Goal: Transaction & Acquisition: Purchase product/service

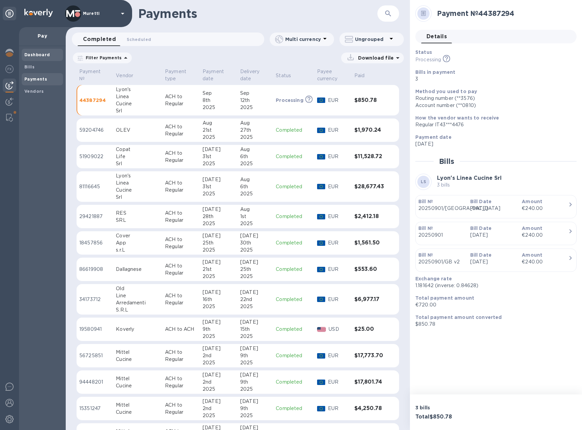
drag, startPoint x: 33, startPoint y: 65, endPoint x: 24, endPoint y: 55, distance: 13.2
click at [33, 65] on b "Bills" at bounding box center [29, 66] width 10 height 5
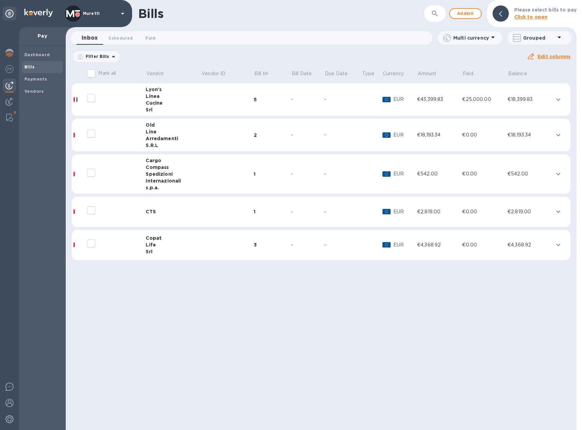
click at [172, 98] on div "Linea" at bounding box center [173, 96] width 55 height 7
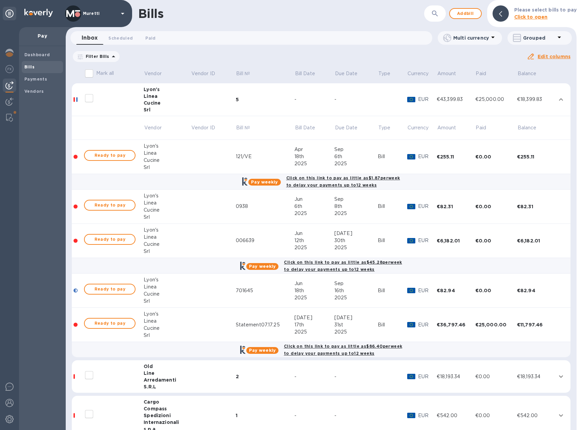
scroll to position [34, 0]
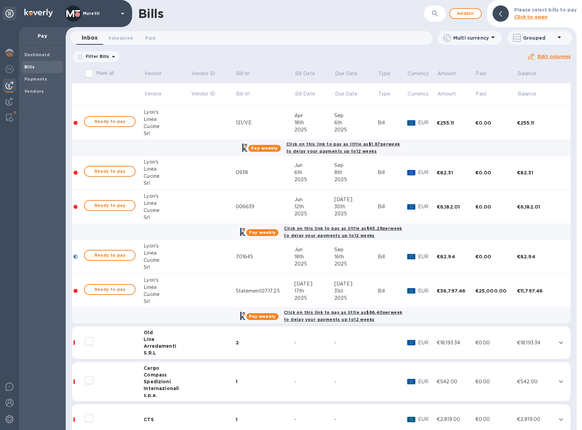
click at [210, 290] on td at bounding box center [213, 291] width 45 height 34
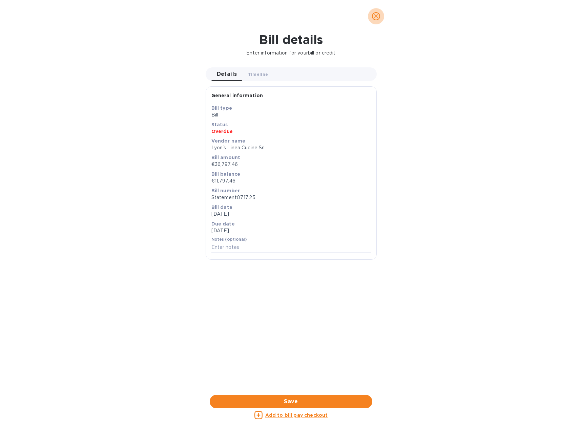
click at [379, 15] on icon "close" at bounding box center [376, 16] width 7 height 7
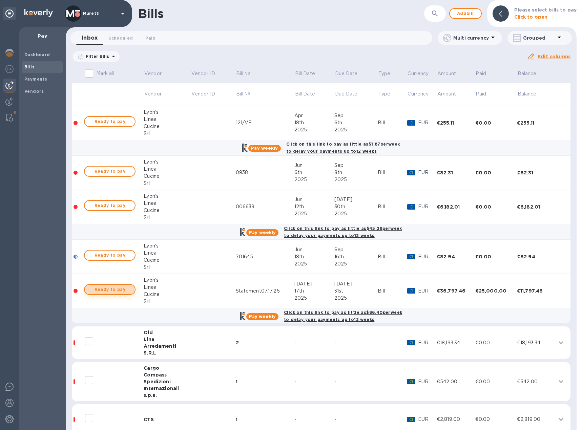
click at [120, 291] on span "Ready to pay" at bounding box center [109, 289] width 39 height 8
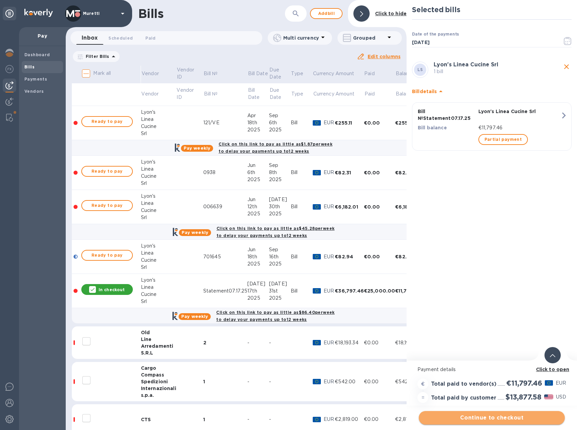
click at [499, 419] on span "Continue to checkout" at bounding box center [491, 418] width 135 height 8
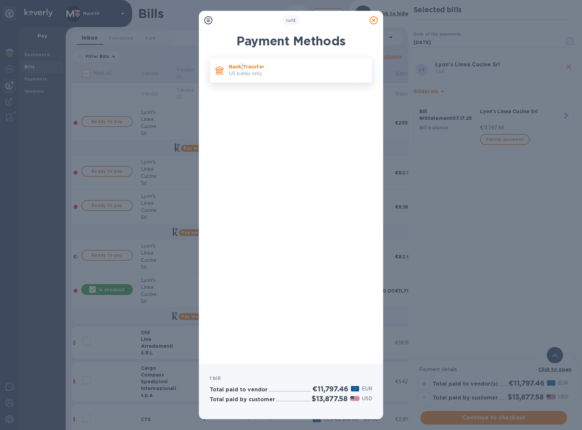
click at [242, 63] on p "Bank Transfer" at bounding box center [297, 66] width 137 height 7
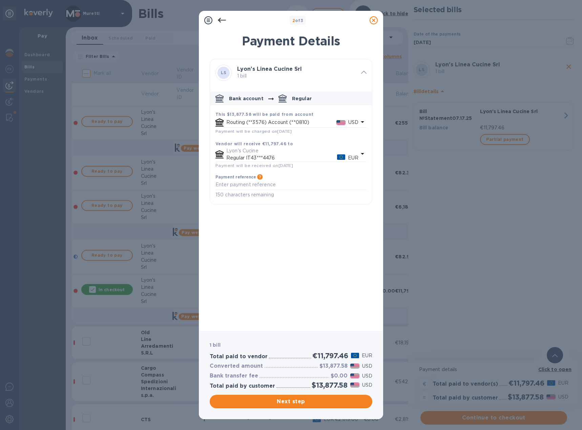
click at [301, 123] on p "Routing (**3576) Account (**0810)" at bounding box center [281, 122] width 110 height 7
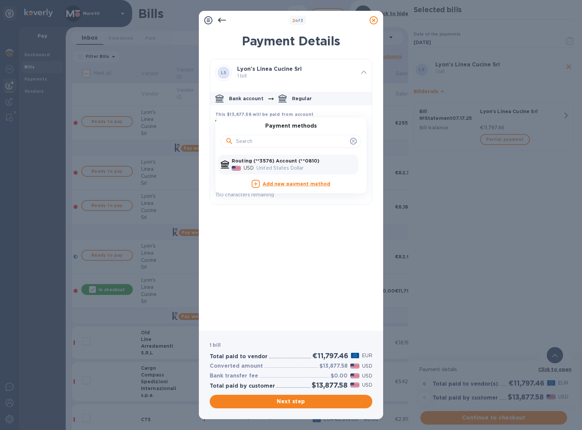
click at [349, 100] on div "Bank account Regular" at bounding box center [297, 98] width 137 height 8
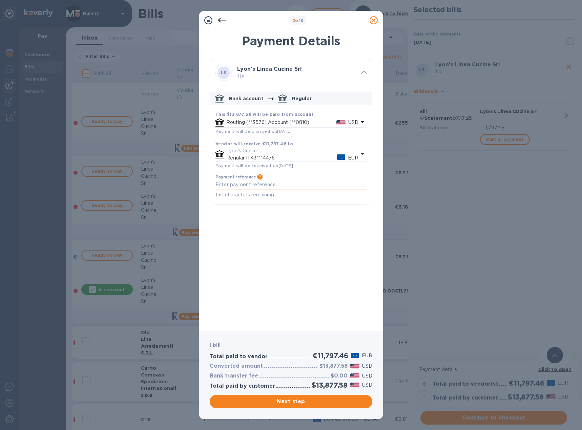
click at [275, 185] on textarea "default-method" at bounding box center [290, 185] width 151 height 6
type textarea "Remainder for statement dated [DATE]"
click at [300, 402] on span "Next step" at bounding box center [291, 402] width 152 height 8
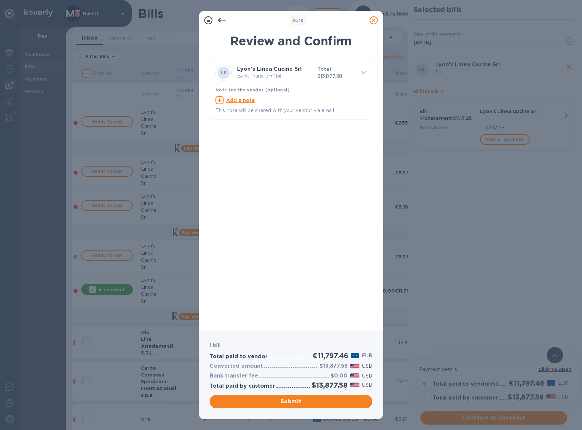
click at [249, 102] on u "Add a note" at bounding box center [240, 100] width 29 height 5
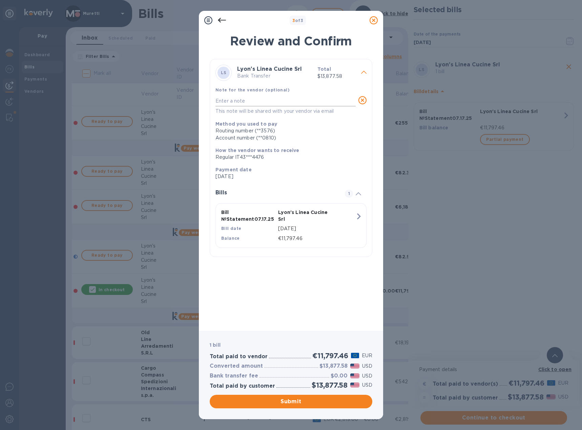
click at [254, 101] on textarea at bounding box center [285, 101] width 140 height 6
type textarea "remainder for statement dated [DATE]"
click at [300, 400] on span "Submit" at bounding box center [291, 402] width 152 height 8
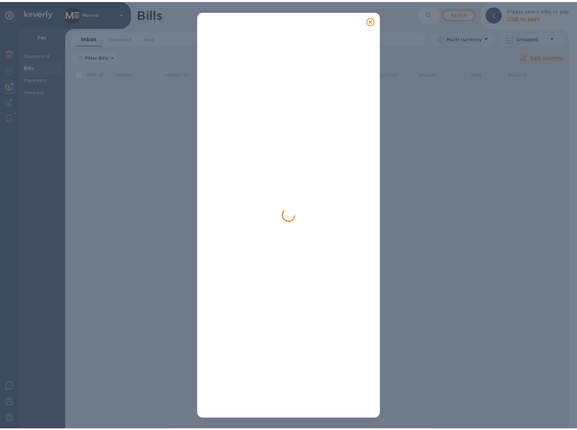
scroll to position [0, 0]
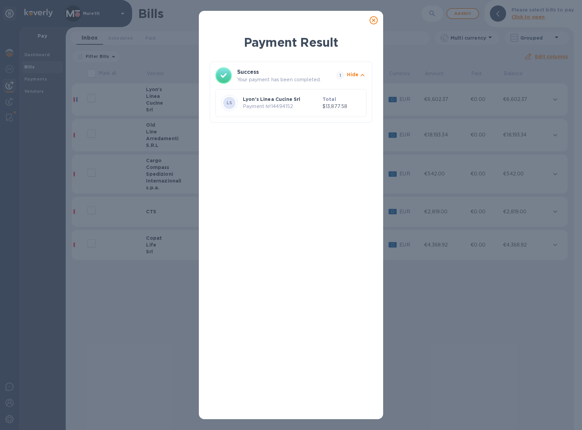
click at [375, 20] on icon at bounding box center [373, 20] width 8 height 8
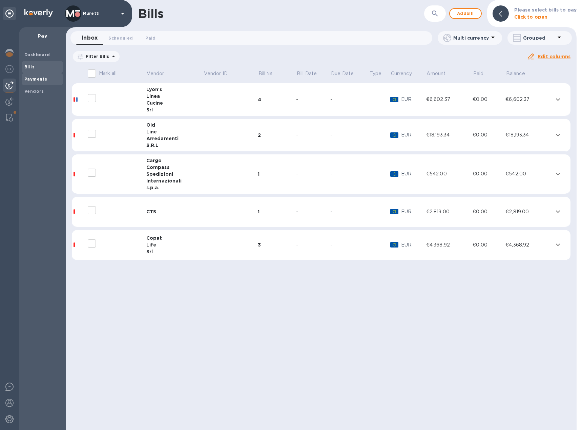
click at [34, 78] on b "Payments" at bounding box center [35, 79] width 23 height 5
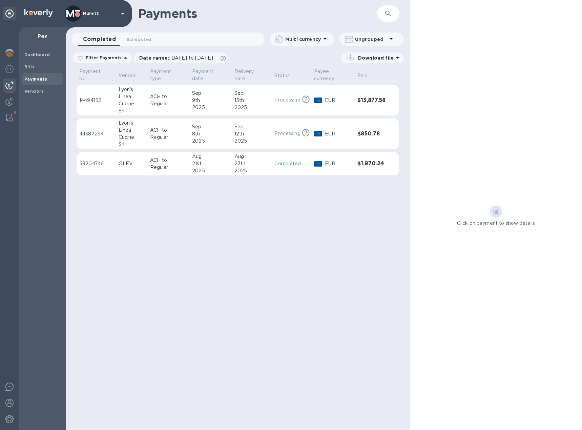
click at [214, 100] on div "9th" at bounding box center [210, 100] width 37 height 7
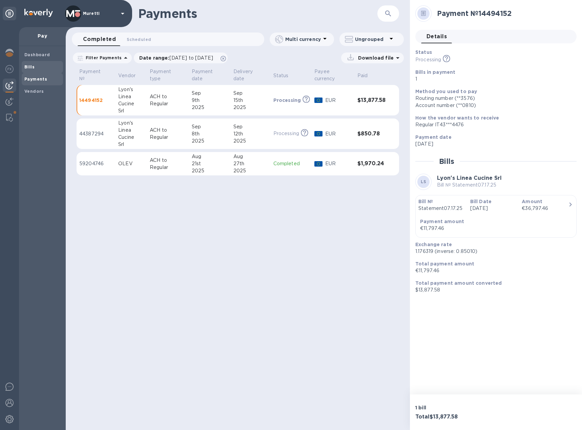
click at [37, 68] on span "Bills" at bounding box center [42, 67] width 36 height 7
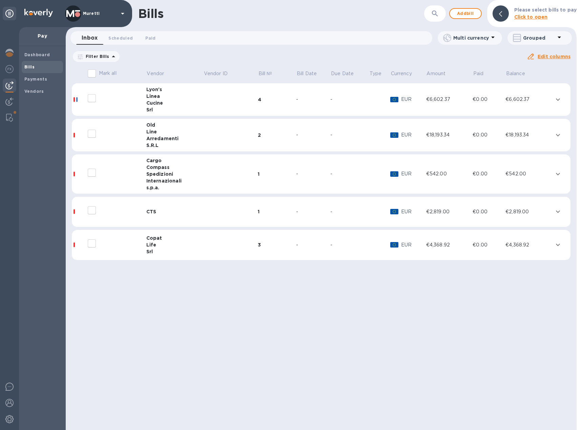
click at [157, 213] on div "CTS" at bounding box center [174, 211] width 57 height 7
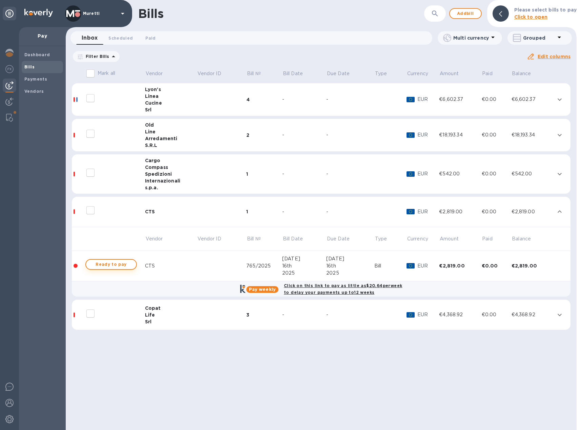
click at [95, 266] on span "Ready to pay" at bounding box center [110, 264] width 39 height 8
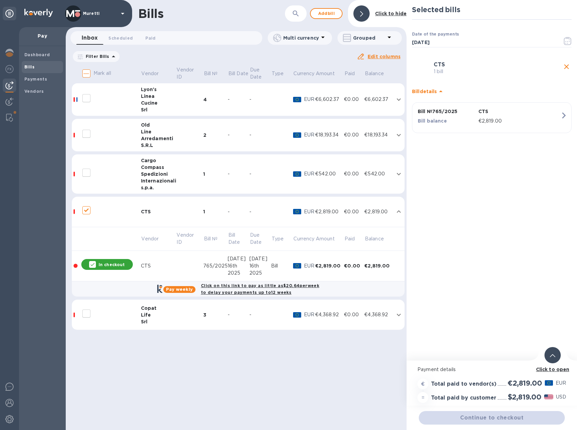
checkbox input "true"
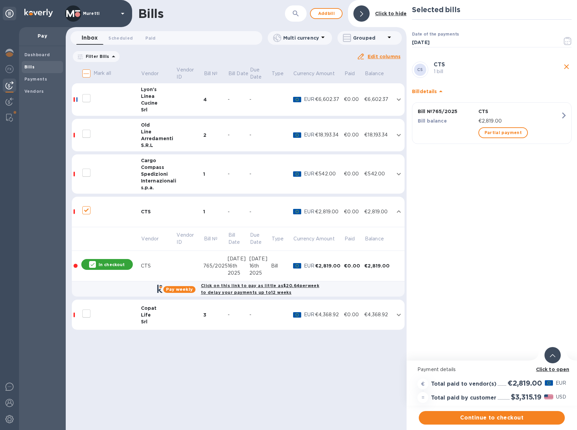
click at [137, 143] on td at bounding box center [111, 135] width 60 height 33
click at [139, 128] on td at bounding box center [111, 135] width 60 height 33
click at [152, 129] on div "Line" at bounding box center [158, 131] width 35 height 7
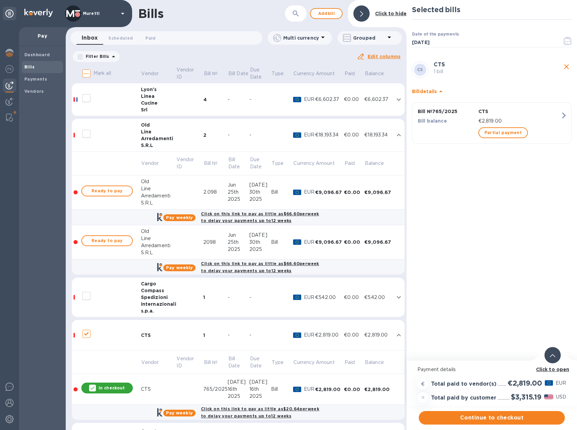
click at [155, 135] on div "Arredamenti" at bounding box center [158, 138] width 35 height 7
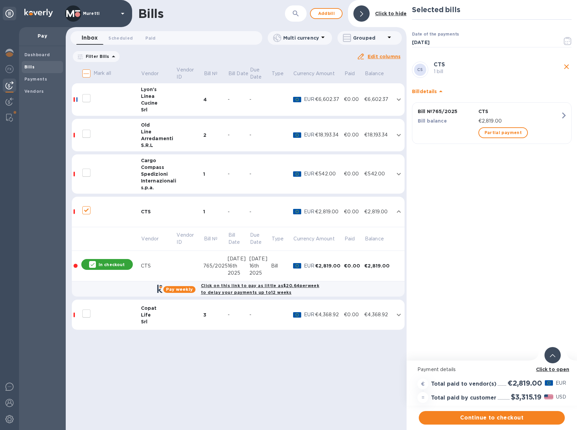
click at [171, 135] on div "Arredamenti" at bounding box center [158, 138] width 35 height 7
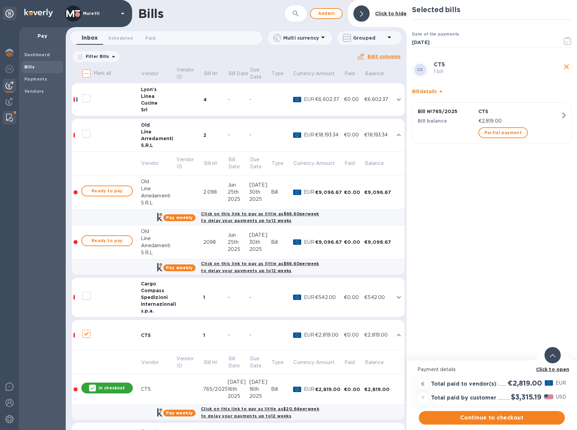
click at [9, 114] on img at bounding box center [9, 118] width 7 height 8
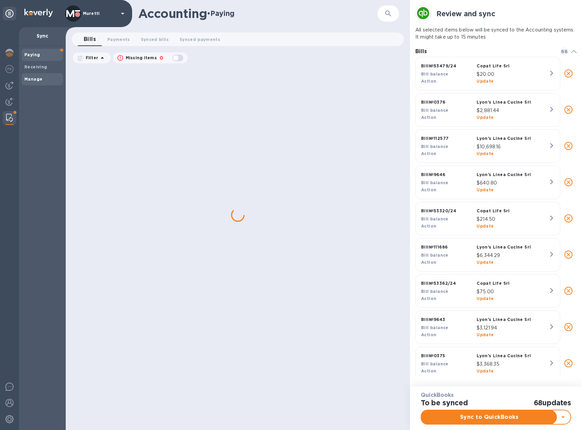
scroll to position [317, 161]
click at [52, 77] on span "Manage" at bounding box center [42, 79] width 36 height 7
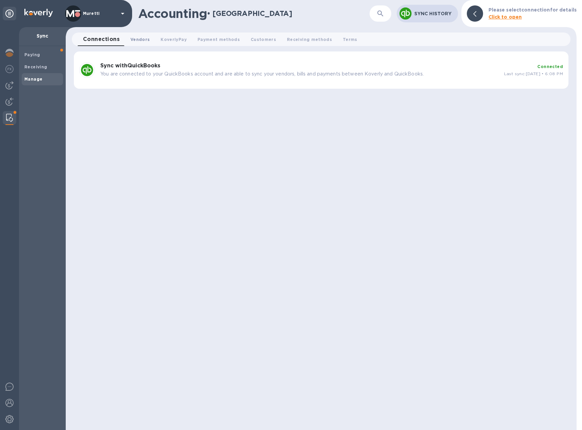
click at [135, 40] on span "Vendors 0" at bounding box center [139, 39] width 19 height 7
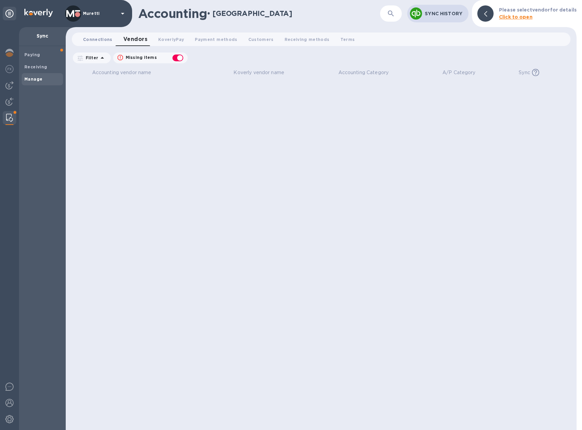
click at [92, 39] on span "Connections 0" at bounding box center [97, 39] width 29 height 7
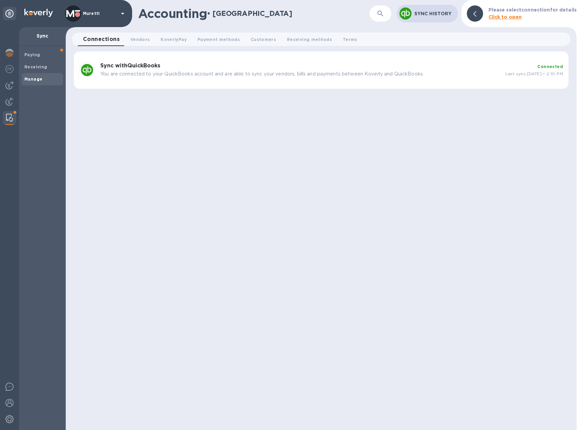
click at [113, 71] on div "Sync with QuickBooks You are connected to your QuickBooks account and are able …" at bounding box center [300, 70] width 405 height 20
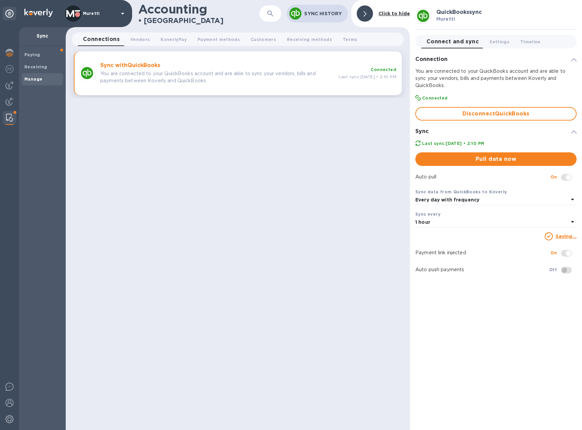
click at [499, 158] on span "Pull data now" at bounding box center [496, 159] width 150 height 8
click at [14, 82] on div at bounding box center [10, 86] width 14 height 14
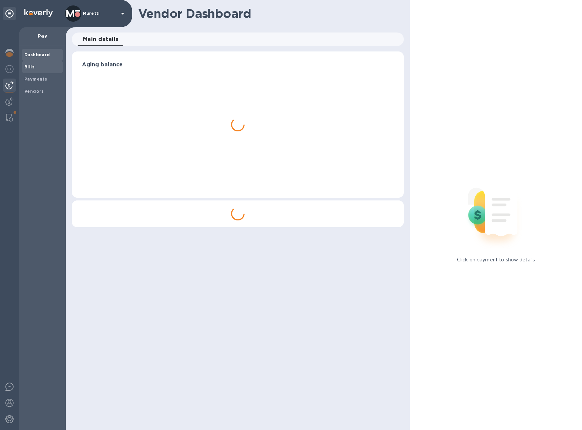
click at [31, 66] on b "Bills" at bounding box center [29, 66] width 10 height 5
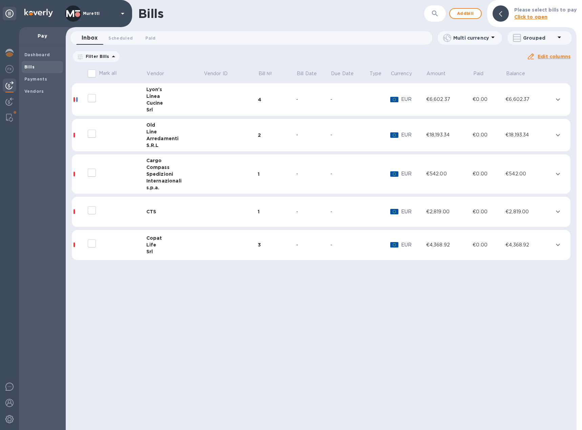
click at [121, 216] on div at bounding box center [112, 210] width 54 height 17
click at [162, 130] on div "Line" at bounding box center [174, 131] width 57 height 7
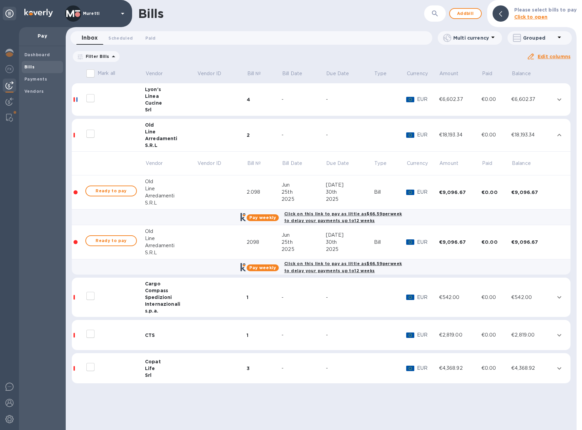
click at [160, 141] on div "Arredamenti" at bounding box center [171, 138] width 52 height 7
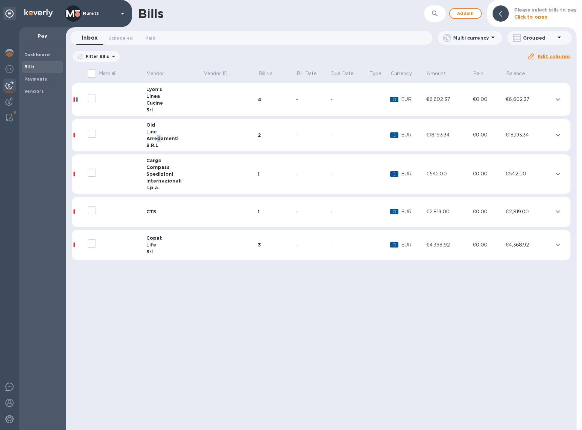
click at [157, 137] on div "Arredamenti" at bounding box center [174, 138] width 57 height 7
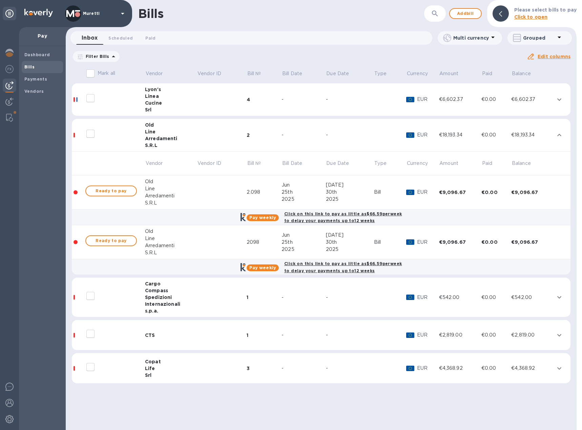
click at [156, 328] on td "CTS" at bounding box center [171, 335] width 52 height 30
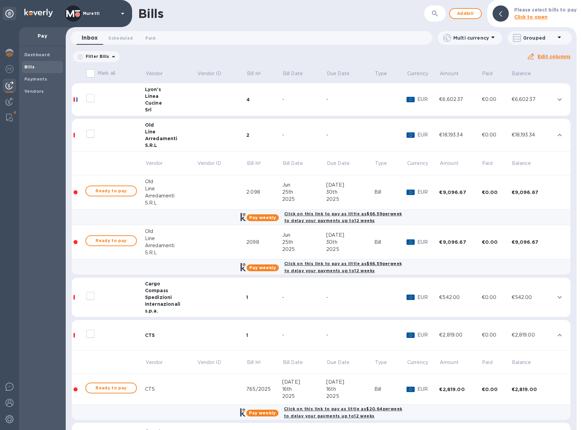
click at [0, 0] on icon at bounding box center [0, 0] width 0 height 0
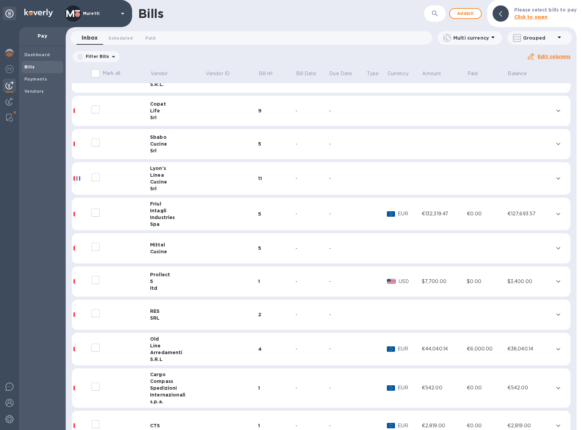
scroll to position [41, 0]
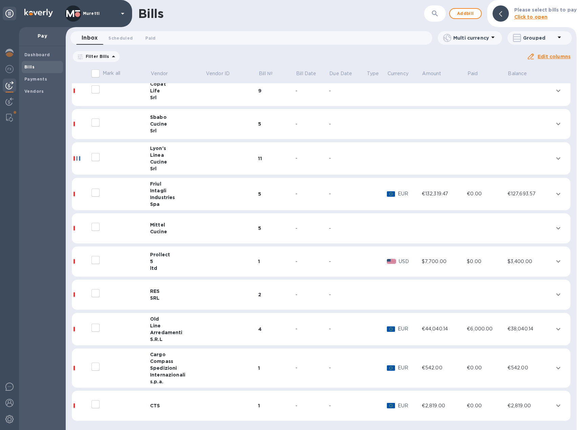
click at [148, 333] on td at bounding box center [120, 329] width 60 height 33
click at [144, 330] on td at bounding box center [120, 329] width 60 height 33
click at [158, 330] on div "Arredamenti" at bounding box center [177, 332] width 55 height 7
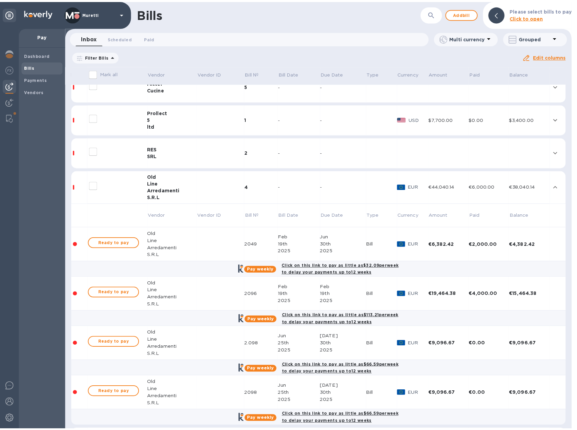
scroll to position [210, 0]
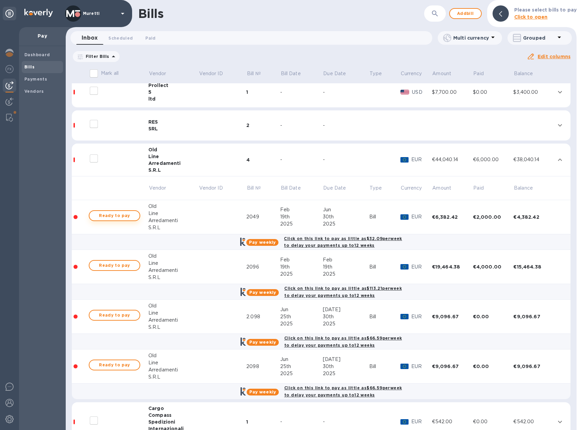
click at [117, 213] on span "Ready to pay" at bounding box center [114, 216] width 39 height 8
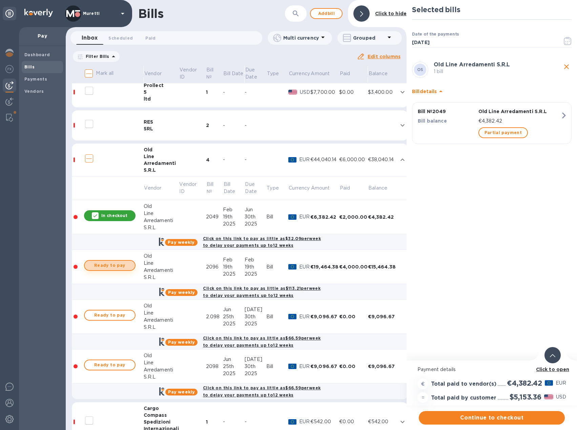
click at [120, 264] on span "Ready to pay" at bounding box center [109, 265] width 39 height 8
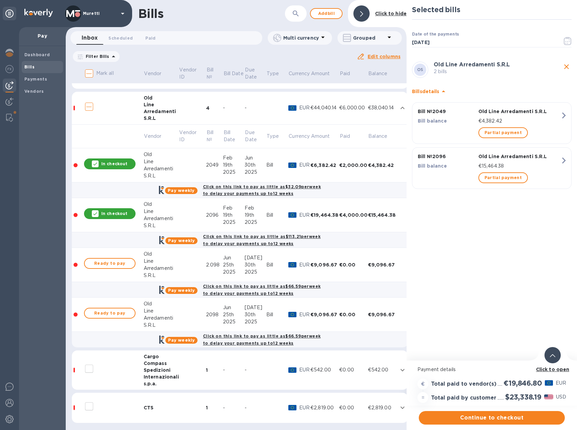
scroll to position [269, 0]
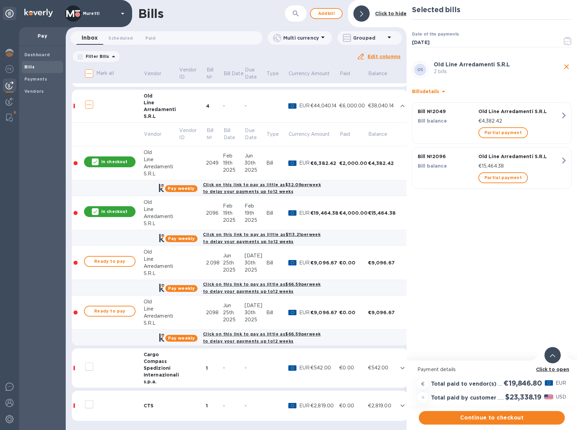
click at [139, 395] on td at bounding box center [113, 406] width 60 height 30
click at [97, 396] on div at bounding box center [110, 404] width 54 height 17
click at [90, 397] on input "decorative checkbox" at bounding box center [89, 404] width 14 height 14
click at [145, 402] on div "CTS" at bounding box center [161, 405] width 35 height 7
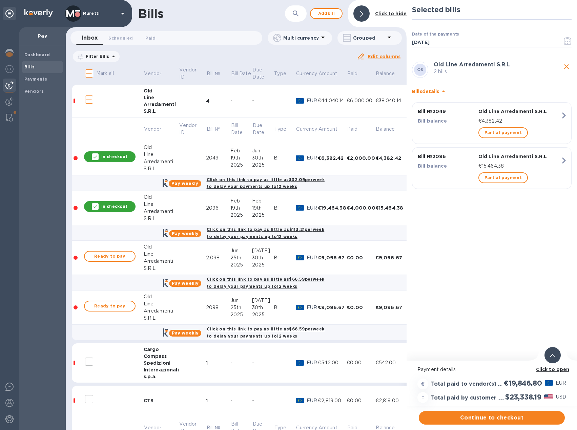
scroll to position [339, 0]
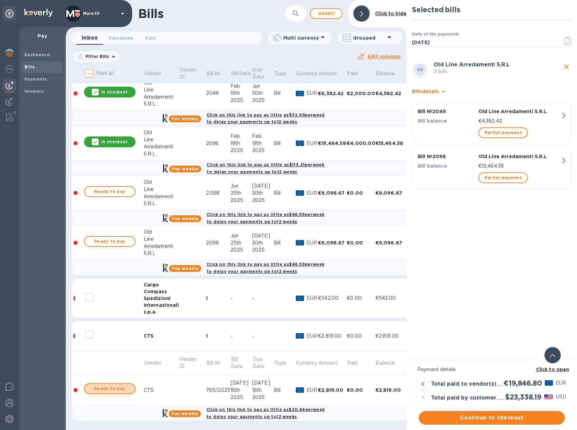
click at [110, 385] on span "Ready to pay" at bounding box center [109, 389] width 39 height 8
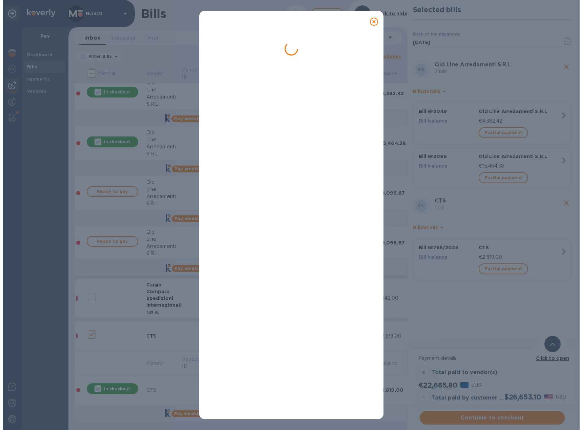
scroll to position [0, 0]
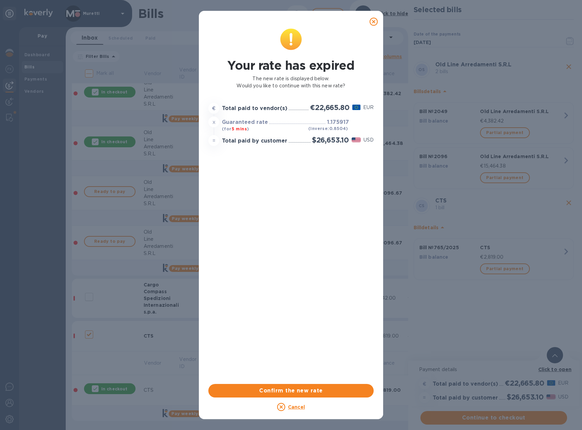
drag, startPoint x: 375, startPoint y: 20, endPoint x: 57, endPoint y: 80, distance: 323.3
click at [375, 20] on icon at bounding box center [373, 22] width 8 height 8
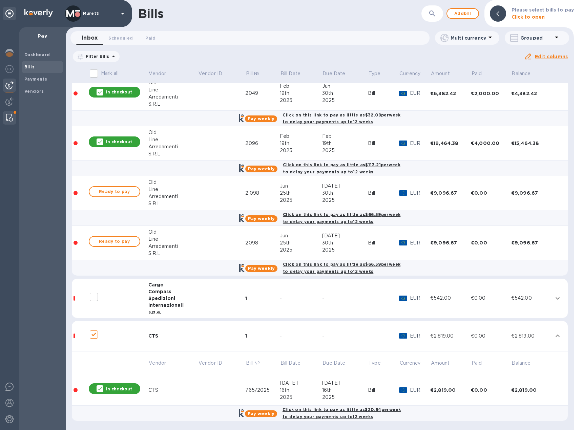
checkbox input "false"
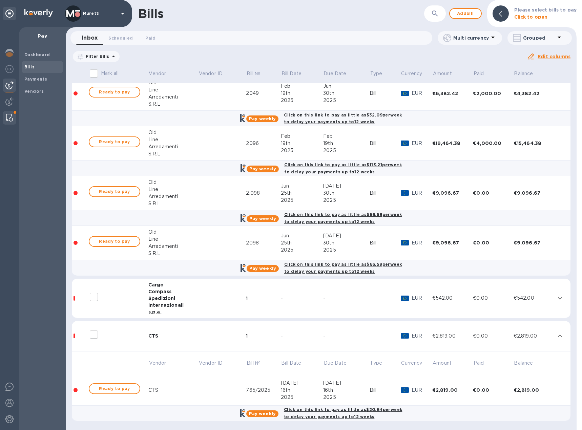
scroll to position [334, 0]
click at [7, 114] on img at bounding box center [9, 118] width 7 height 8
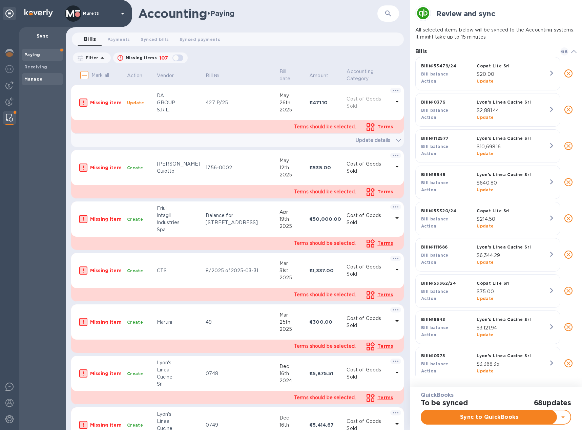
click at [37, 79] on b "Manage" at bounding box center [33, 79] width 18 height 5
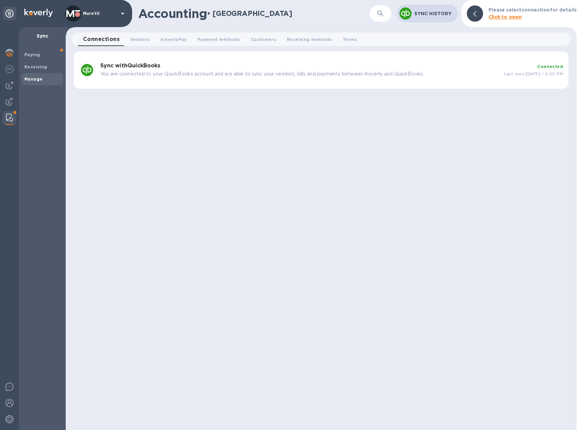
click at [127, 76] on p "You are connected to your QuickBooks account and are able to sync your vendors,…" at bounding box center [299, 73] width 398 height 7
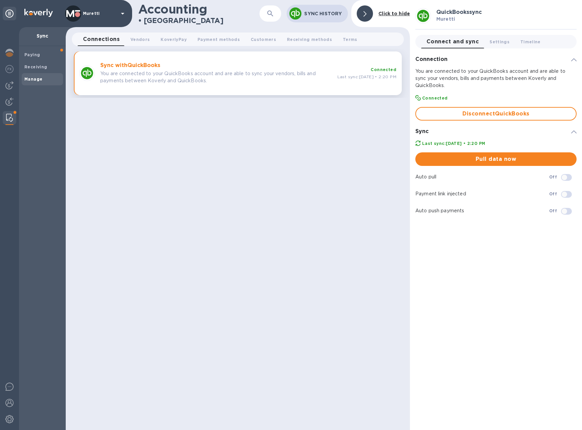
checkbox input "true"
click at [493, 158] on span "Pull data now" at bounding box center [496, 159] width 150 height 8
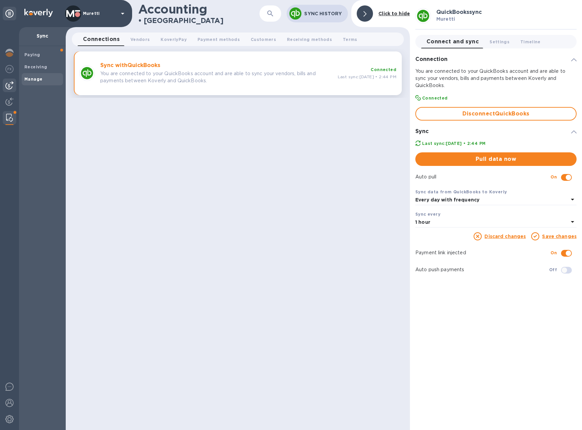
click at [5, 84] on img at bounding box center [9, 85] width 8 height 8
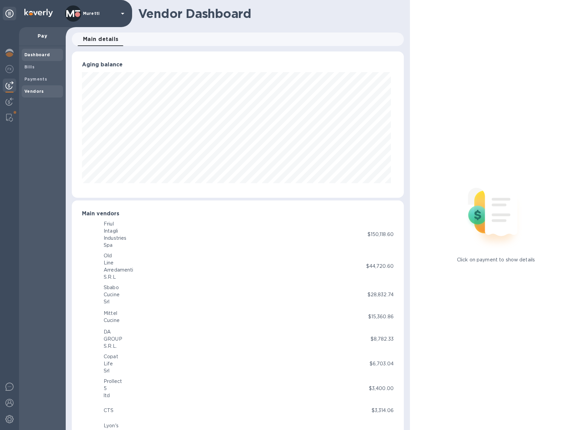
scroll to position [338514, 338332]
click at [40, 66] on span "Bills" at bounding box center [42, 67] width 36 height 7
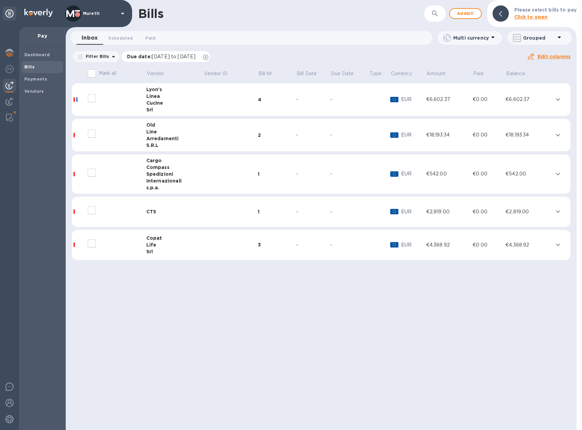
click at [208, 56] on icon at bounding box center [205, 57] width 5 height 5
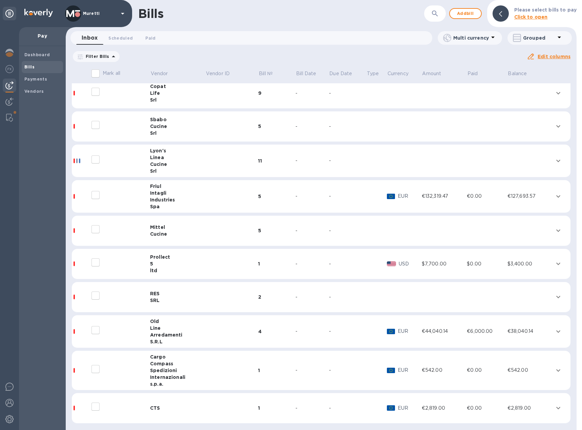
scroll to position [41, 0]
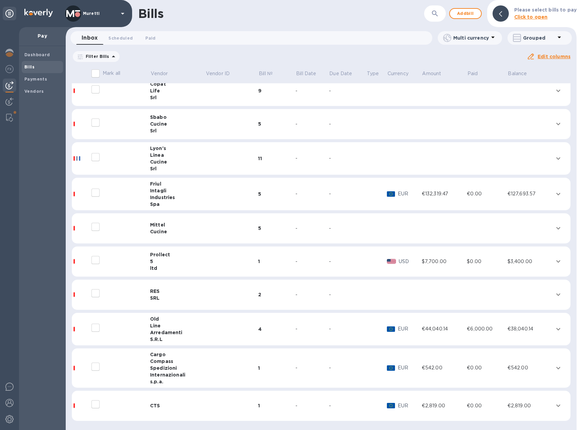
click at [164, 326] on div "Line" at bounding box center [177, 325] width 55 height 7
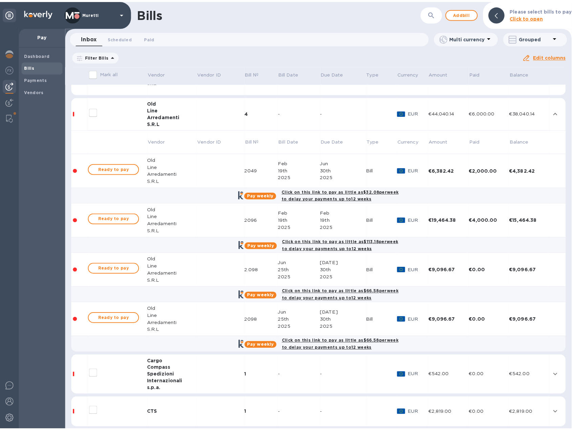
scroll to position [264, 0]
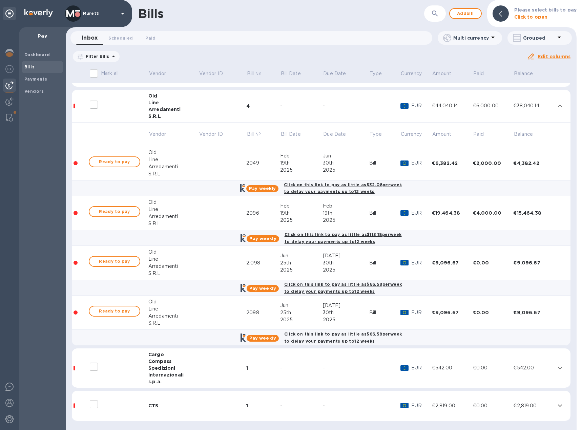
click at [144, 408] on td at bounding box center [118, 406] width 60 height 30
click at [95, 405] on input "decorative checkbox" at bounding box center [94, 404] width 14 height 14
click at [96, 406] on input "decorative checkbox" at bounding box center [94, 404] width 14 height 14
click at [130, 163] on span "Ready to pay" at bounding box center [114, 162] width 39 height 8
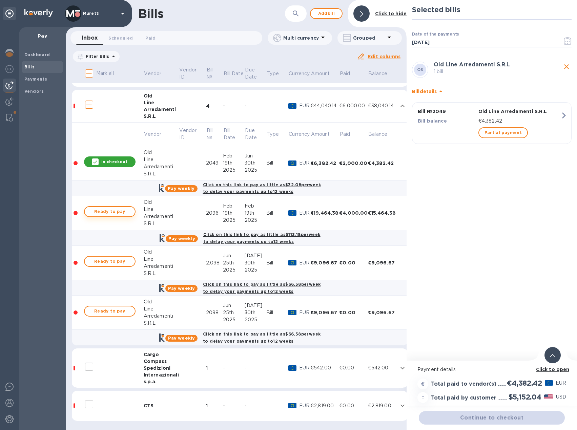
click at [111, 212] on span "Ready to pay" at bounding box center [109, 212] width 39 height 8
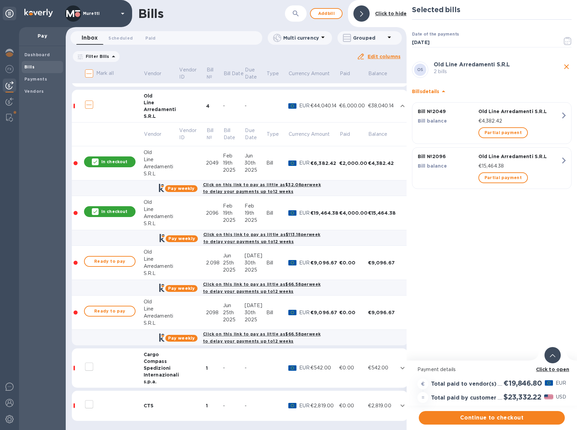
click at [112, 407] on div at bounding box center [110, 404] width 54 height 17
click at [88, 404] on input "decorative checkbox" at bounding box center [89, 404] width 14 height 14
click at [145, 405] on div "CTS" at bounding box center [161, 405] width 35 height 7
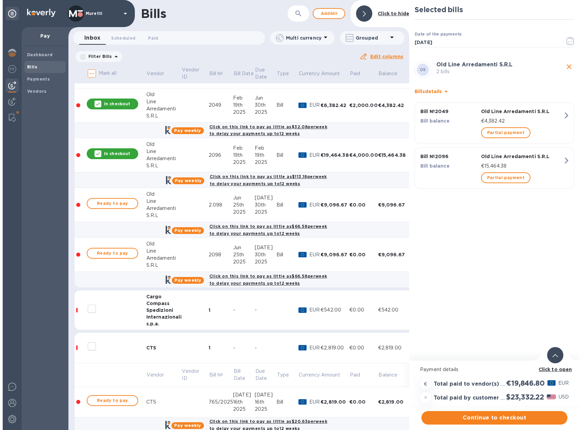
scroll to position [339, 0]
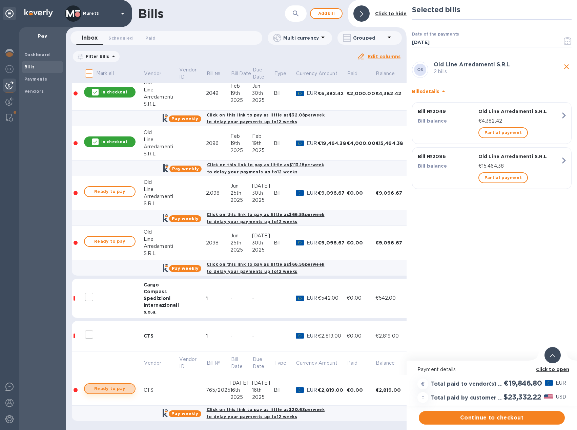
click at [115, 386] on span "Ready to pay" at bounding box center [109, 389] width 39 height 8
checkbox input "true"
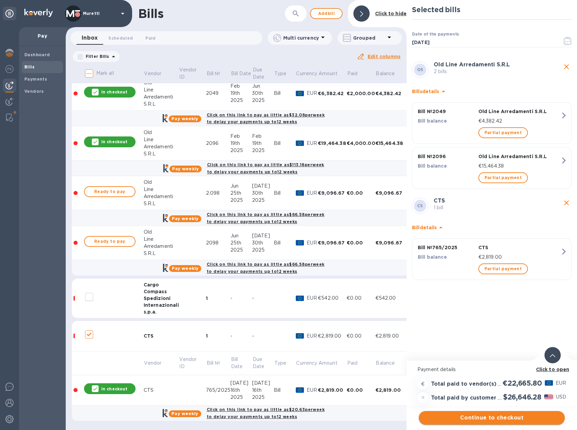
click at [491, 418] on span "Continue to checkout" at bounding box center [491, 418] width 135 height 8
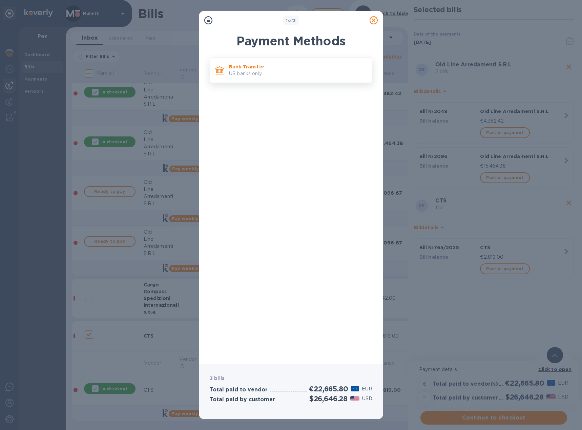
click at [274, 78] on div "Bank Transfer US banks only." at bounding box center [297, 70] width 143 height 19
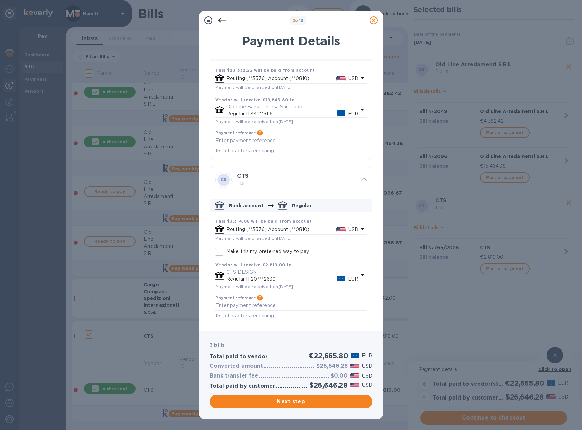
scroll to position [44, 0]
click at [281, 141] on textarea "default-method" at bounding box center [290, 140] width 151 height 6
type textarea "200 CPS"
click at [260, 306] on textarea "default-method" at bounding box center [290, 305] width 151 height 6
type textarea "Green res"
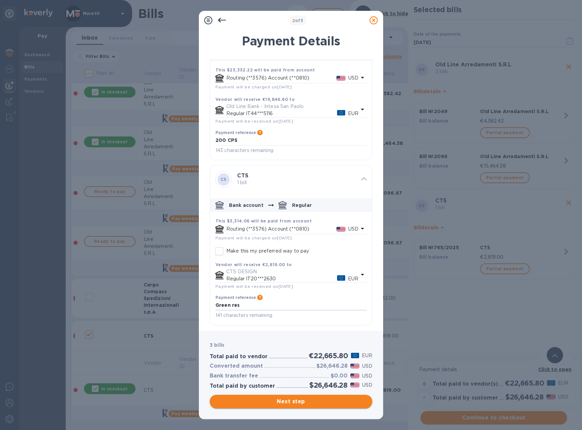
click at [301, 404] on span "Next step" at bounding box center [291, 402] width 152 height 8
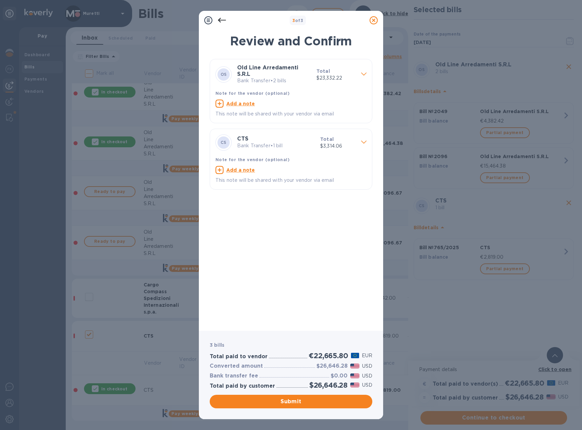
click at [248, 101] on u "Add a note" at bounding box center [240, 103] width 29 height 5
click at [248, 102] on textarea at bounding box center [285, 105] width 140 height 6
click at [301, 402] on span "Submit" at bounding box center [291, 402] width 152 height 8
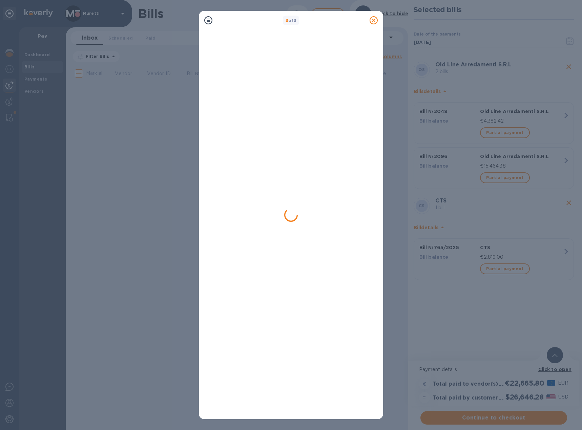
scroll to position [0, 0]
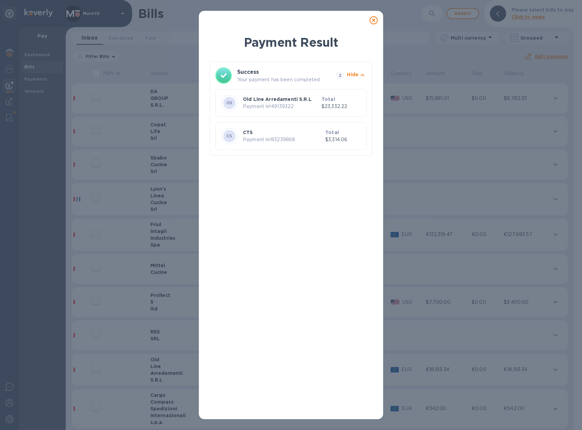
click at [374, 17] on icon at bounding box center [373, 20] width 8 height 8
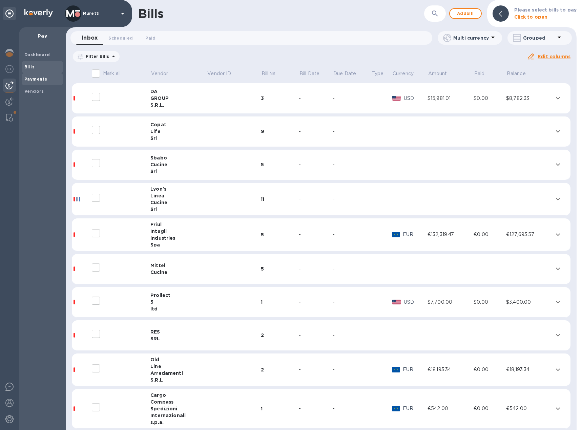
click at [47, 75] on div "Payments" at bounding box center [42, 79] width 41 height 12
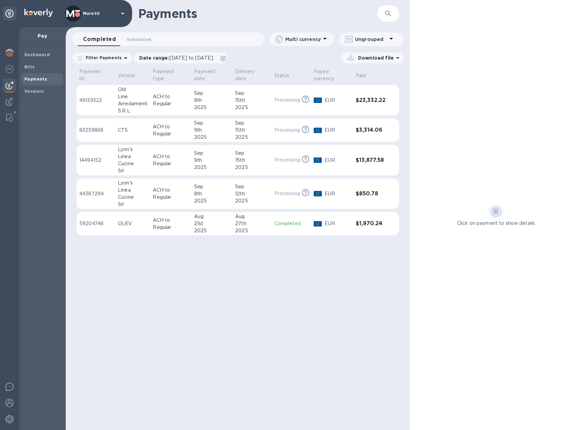
click at [126, 134] on td "CTS" at bounding box center [132, 131] width 35 height 24
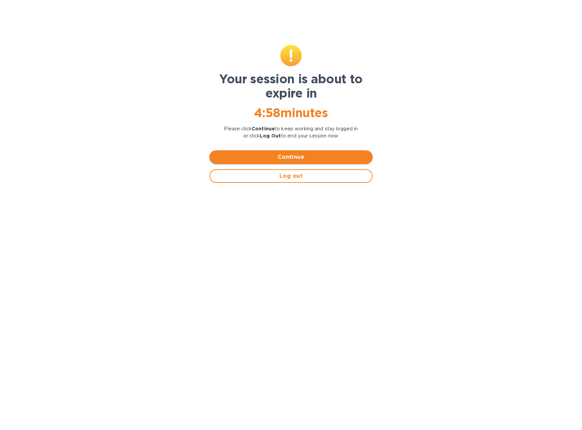
click at [287, 157] on span "Continue" at bounding box center [291, 157] width 152 height 8
click at [254, 155] on span "Continue" at bounding box center [291, 157] width 152 height 8
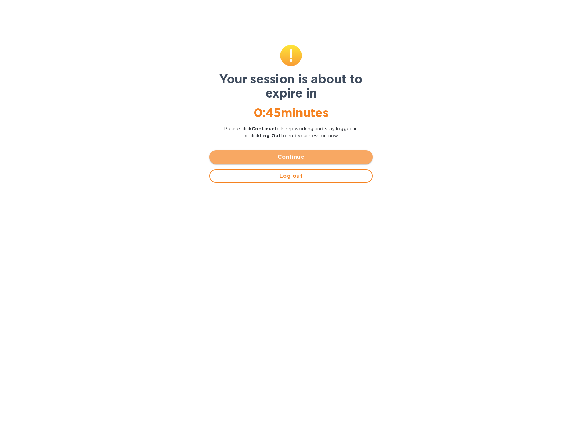
click at [310, 158] on span "Continue" at bounding box center [291, 157] width 152 height 8
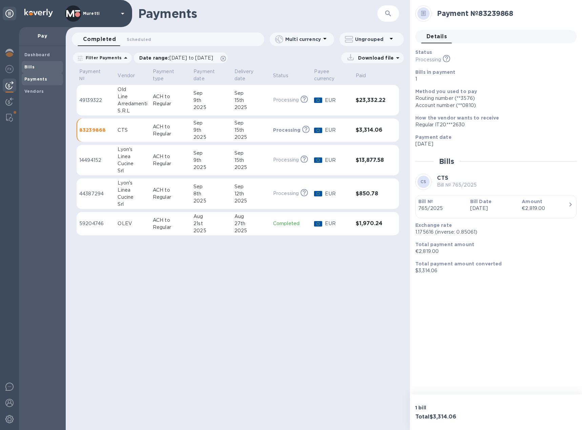
click at [35, 64] on span "Bills" at bounding box center [42, 67] width 36 height 7
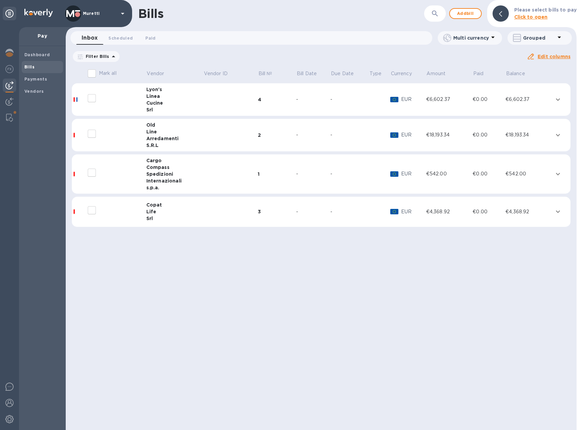
click at [0, 0] on icon at bounding box center [0, 0] width 0 height 0
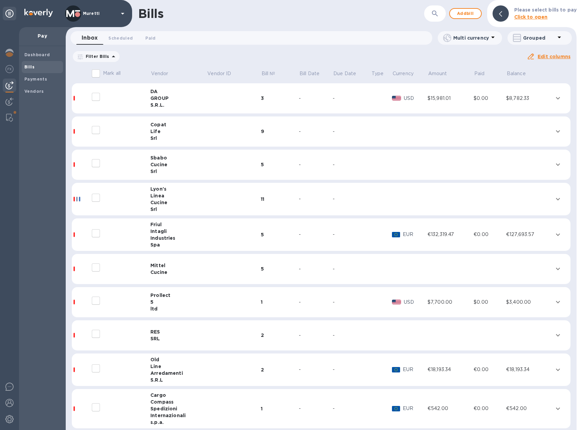
click at [40, 65] on span "Bills" at bounding box center [42, 67] width 36 height 7
